Goal: Transaction & Acquisition: Purchase product/service

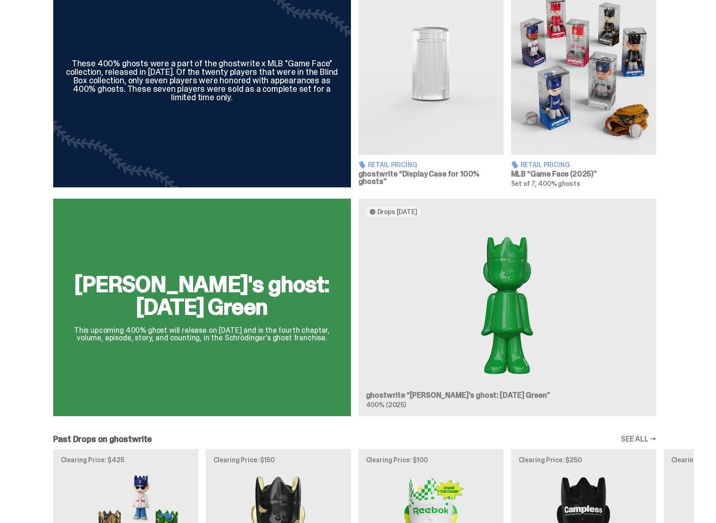
scroll to position [188, 0]
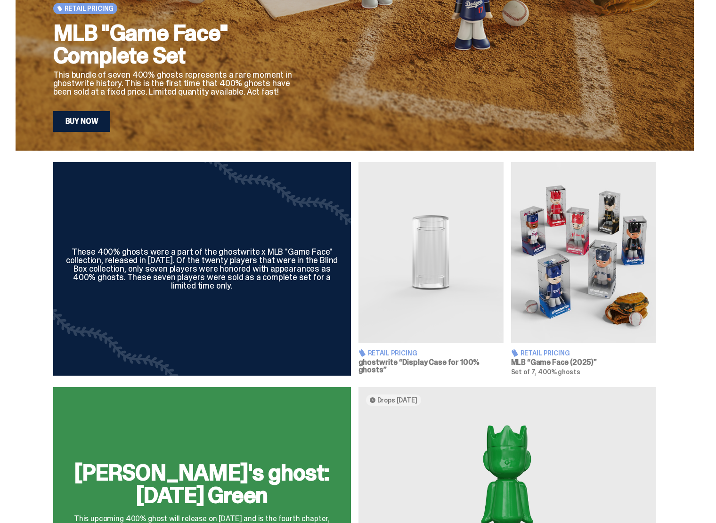
click at [579, 256] on img at bounding box center [583, 252] width 145 height 181
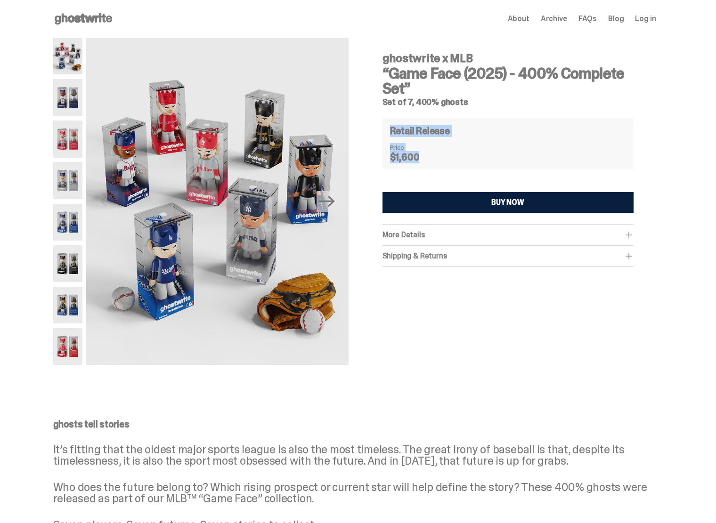
drag, startPoint x: 429, startPoint y: 164, endPoint x: 388, endPoint y: 125, distance: 57.6
click at [388, 125] on div "Retail Release Price $1,600" at bounding box center [507, 144] width 251 height 52
click at [426, 150] on dt "Price" at bounding box center [413, 147] width 47 height 7
click at [62, 61] on img at bounding box center [68, 56] width 30 height 37
click at [65, 97] on img at bounding box center [68, 97] width 30 height 37
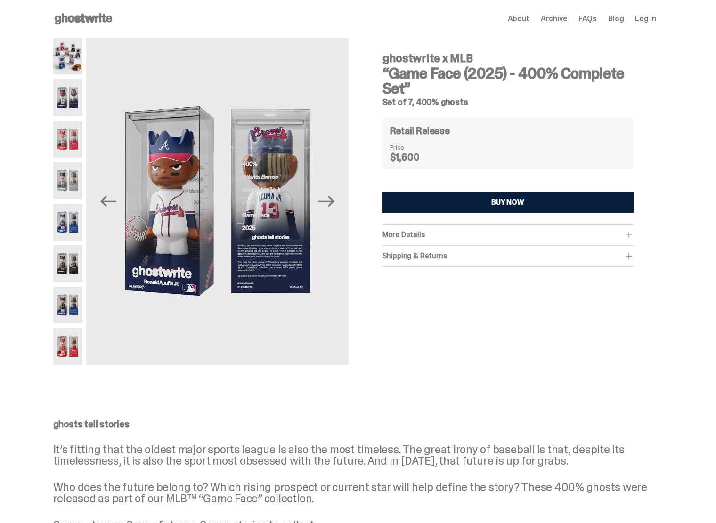
click at [68, 134] on img at bounding box center [68, 139] width 30 height 37
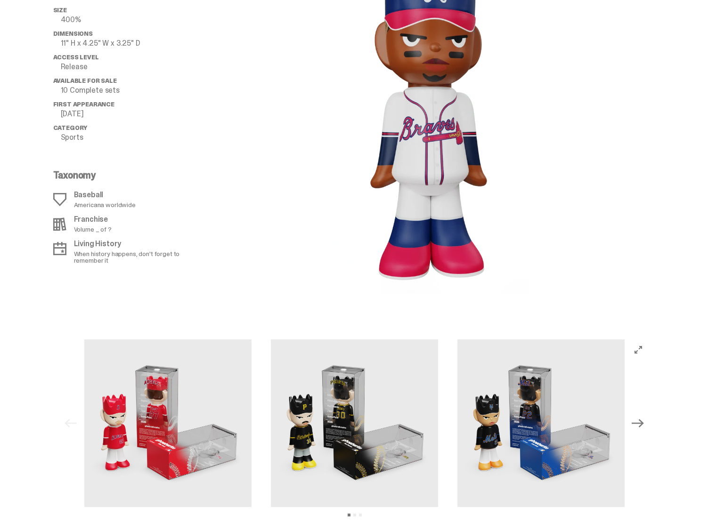
scroll to position [1198, 0]
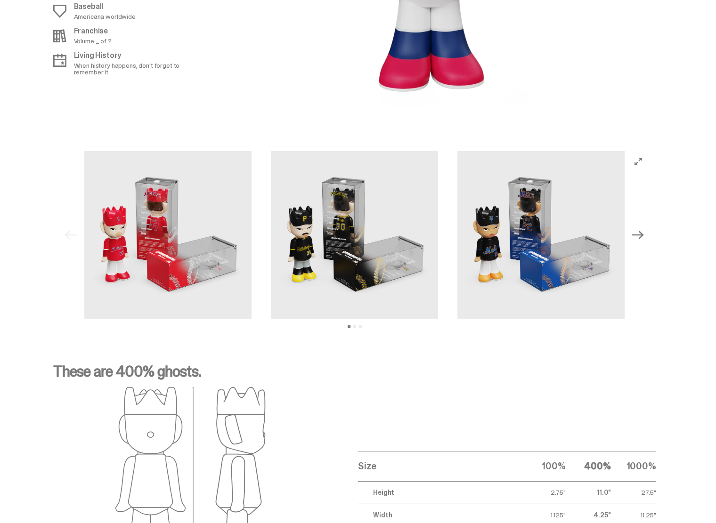
click at [644, 235] on icon "Next" at bounding box center [637, 235] width 12 height 12
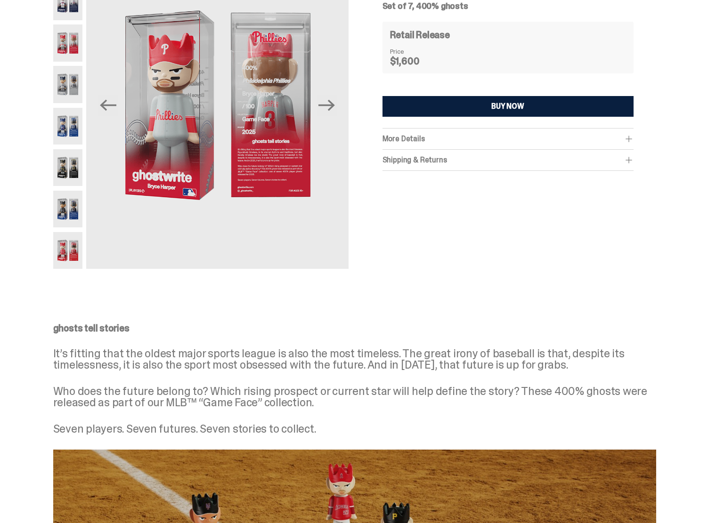
scroll to position [0, 0]
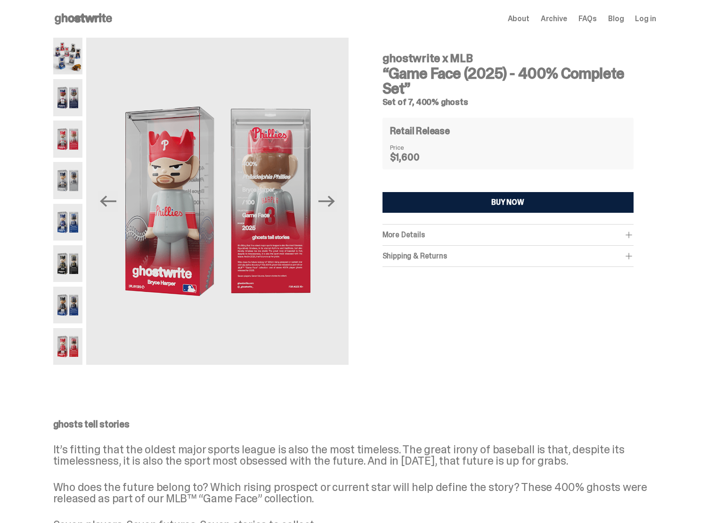
click at [504, 206] on div "BUY NOW" at bounding box center [507, 203] width 33 height 8
click at [90, 21] on use at bounding box center [83, 18] width 57 height 11
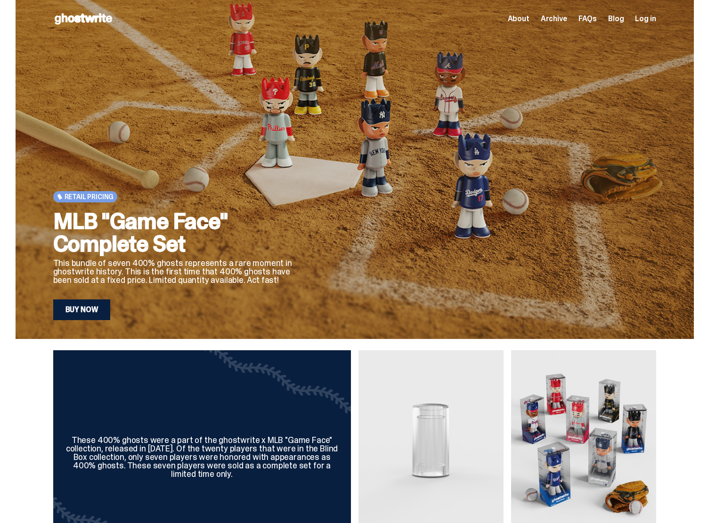
click at [97, 303] on link "Buy Now" at bounding box center [81, 309] width 57 height 21
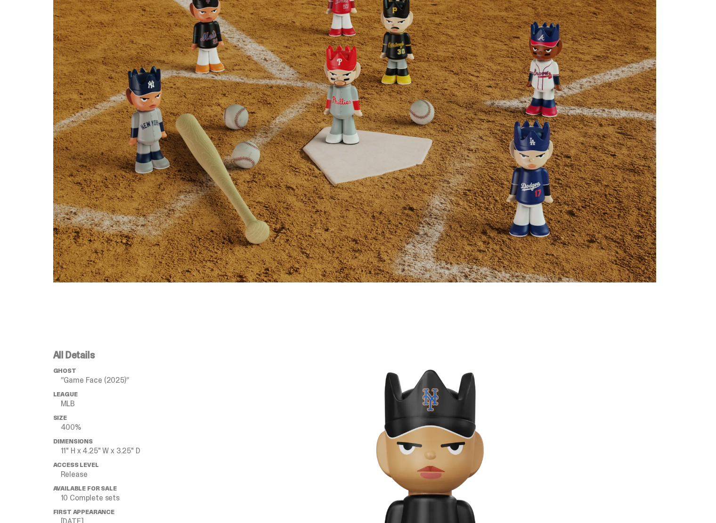
scroll to position [612, 0]
